Goal: Find specific page/section: Find specific page/section

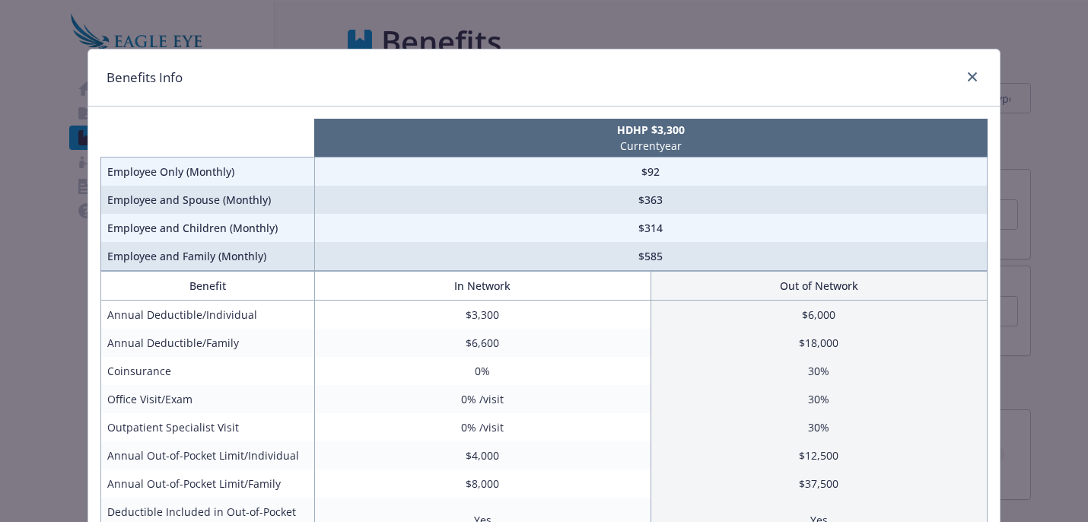
scroll to position [307, 0]
